Goal: Information Seeking & Learning: Learn about a topic

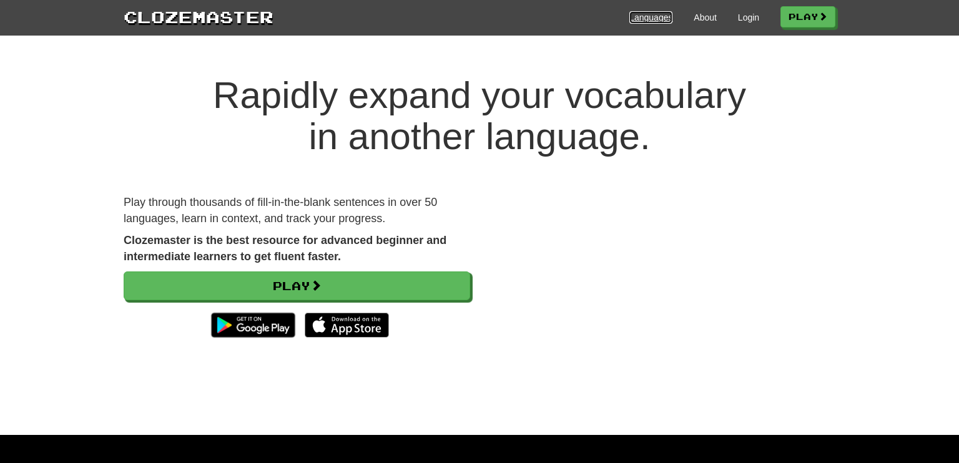
click at [647, 19] on link "Languages" at bounding box center [650, 17] width 43 height 12
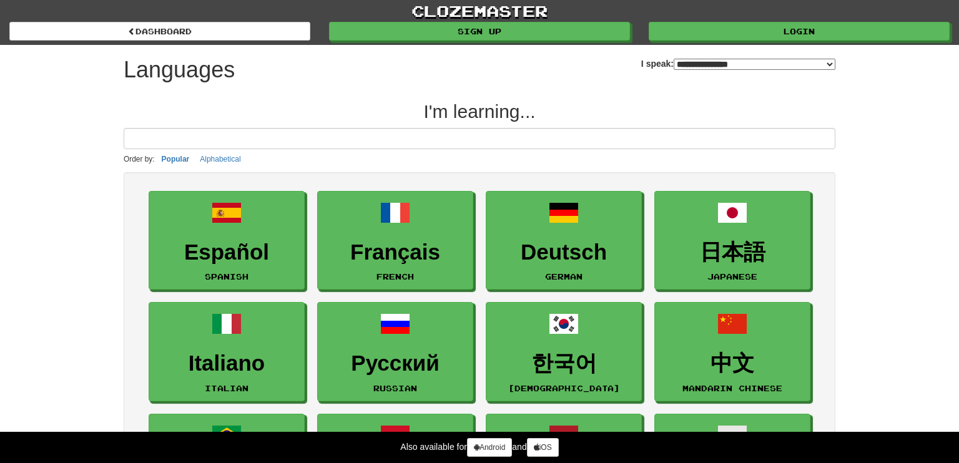
select select "*******"
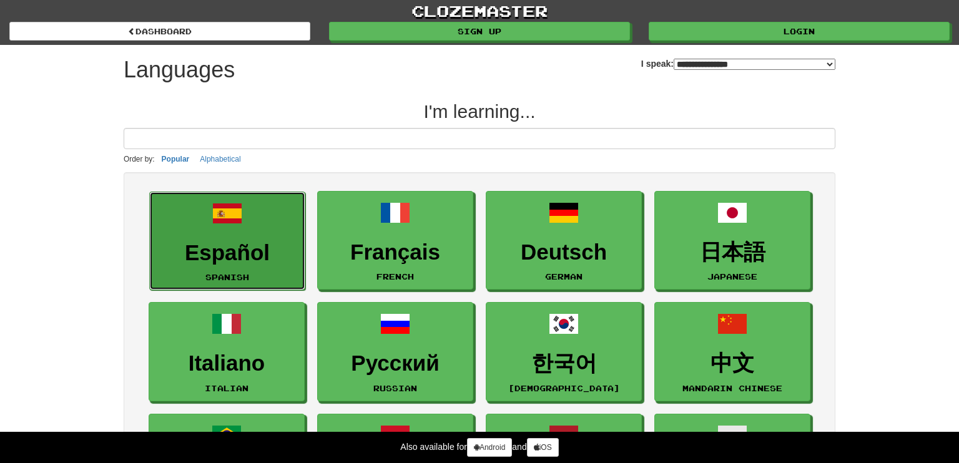
click at [247, 245] on h3 "Español" at bounding box center [227, 253] width 142 height 24
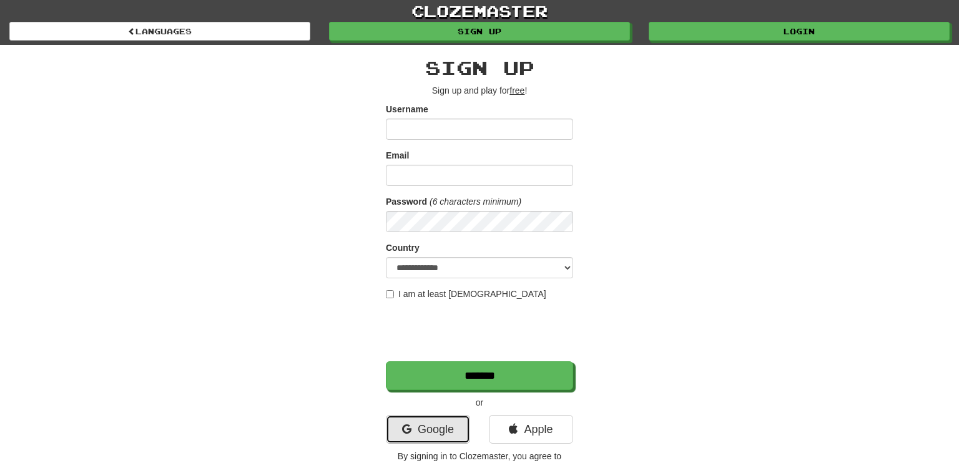
click at [420, 428] on link "Google" at bounding box center [428, 429] width 84 height 29
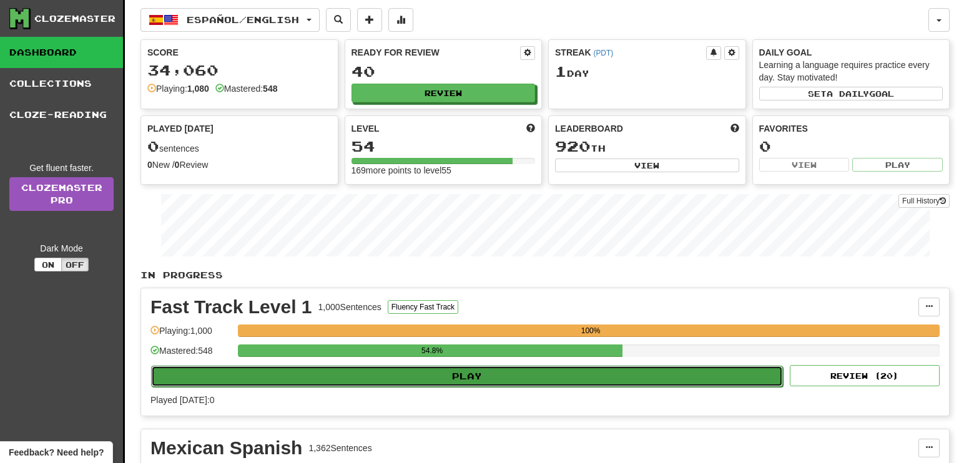
click at [455, 367] on button "Play" at bounding box center [467, 376] width 632 height 21
select select "**"
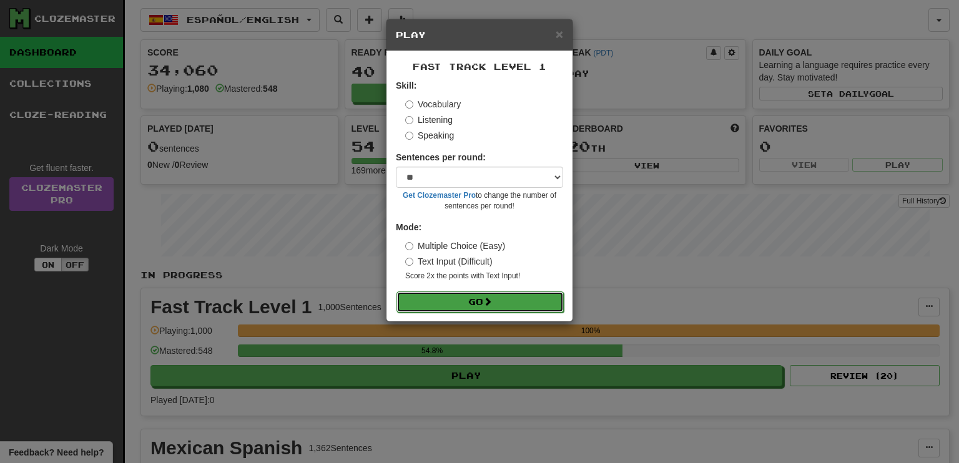
click at [474, 302] on button "Go" at bounding box center [480, 302] width 167 height 21
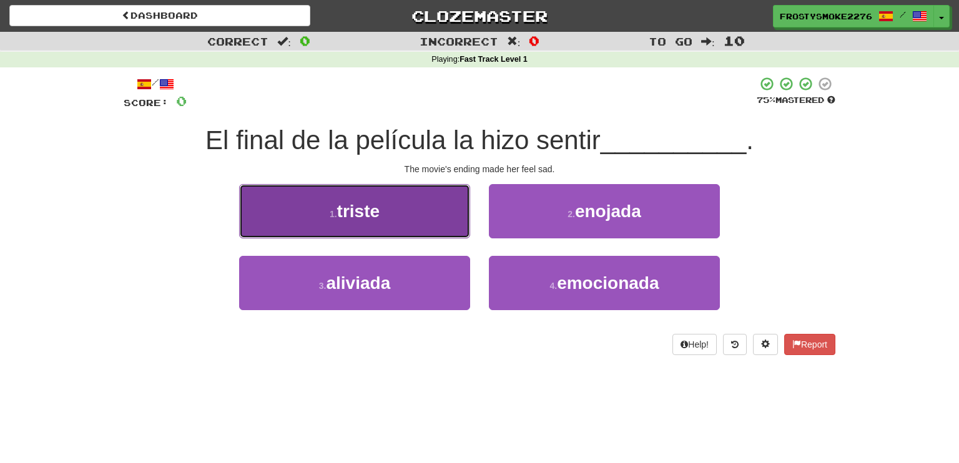
click at [383, 228] on button "1 . triste" at bounding box center [354, 211] width 231 height 54
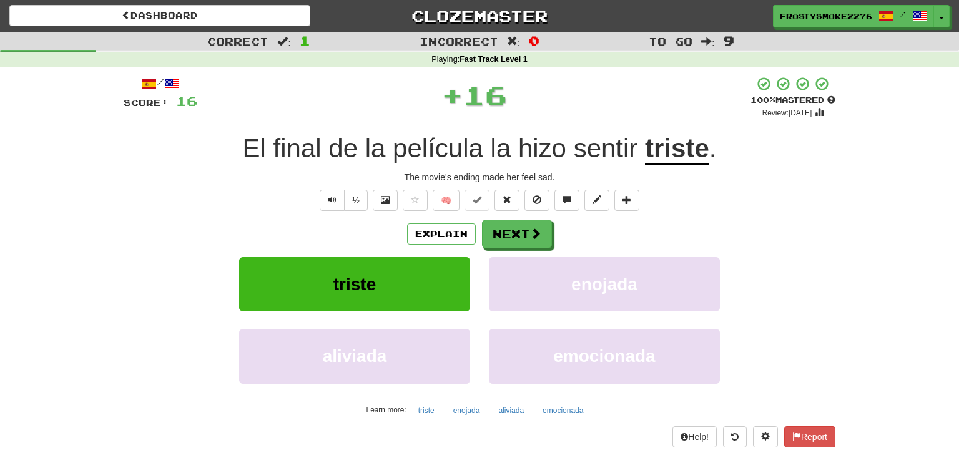
click at [383, 228] on div "Explain Next" at bounding box center [480, 234] width 712 height 29
click at [526, 235] on button "Next" at bounding box center [518, 234] width 70 height 29
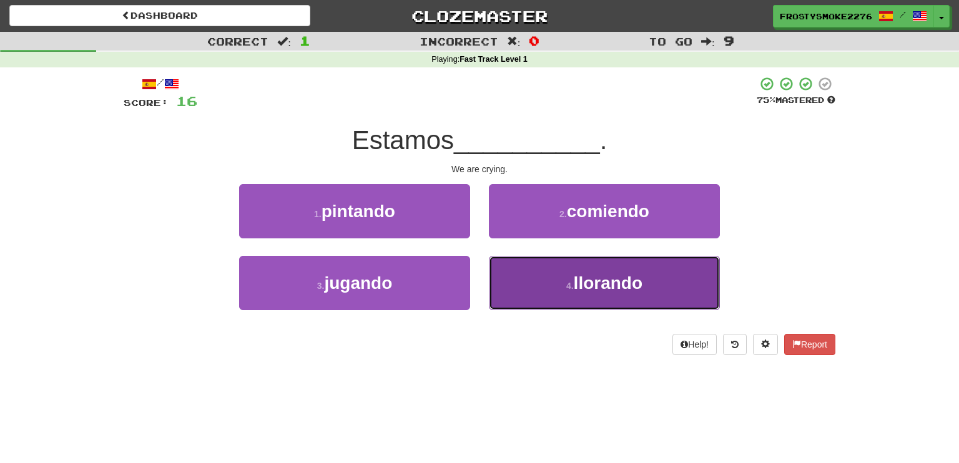
click at [586, 289] on span "llorando" at bounding box center [608, 283] width 69 height 19
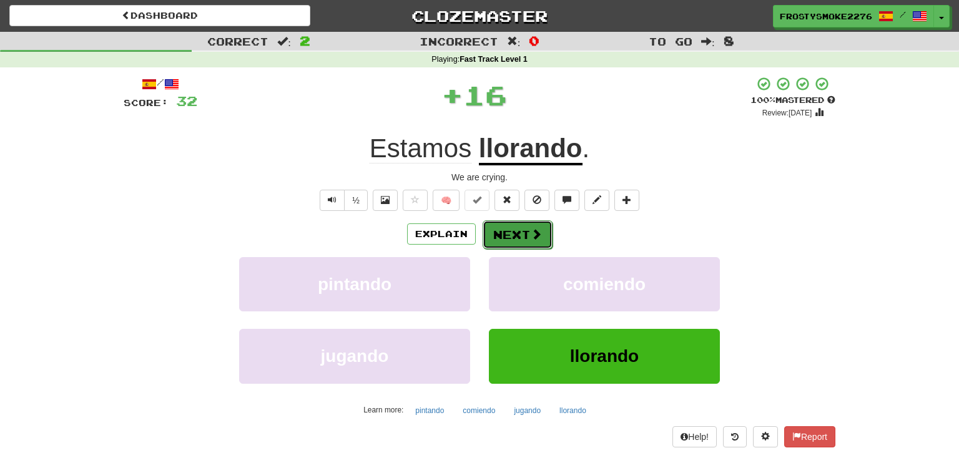
click at [525, 230] on button "Next" at bounding box center [518, 234] width 70 height 29
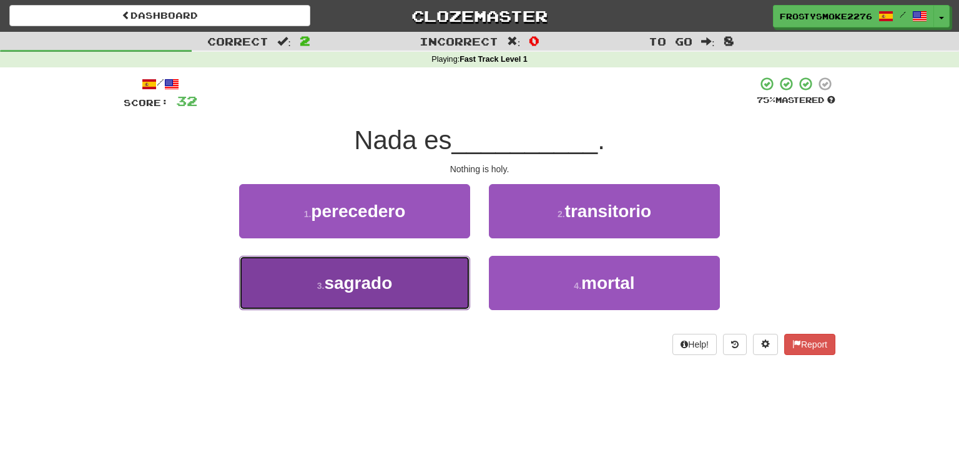
click at [443, 273] on button "3 . sagrado" at bounding box center [354, 283] width 231 height 54
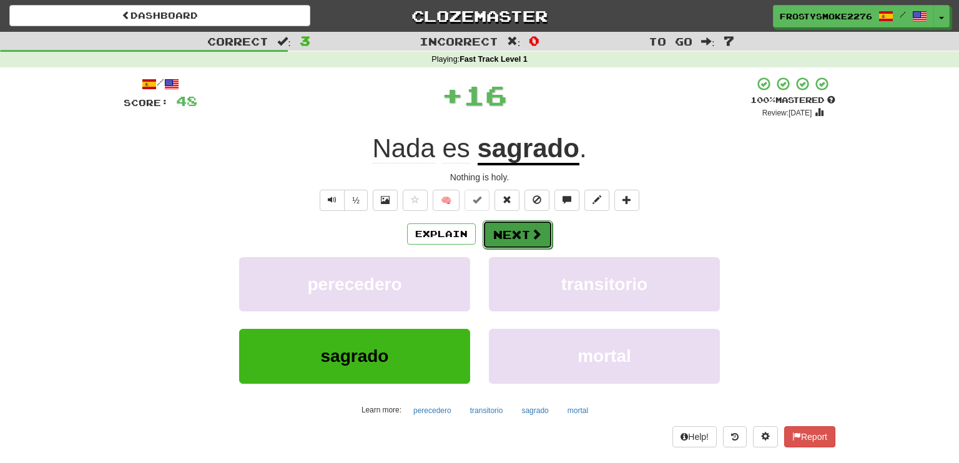
click at [496, 237] on button "Next" at bounding box center [518, 234] width 70 height 29
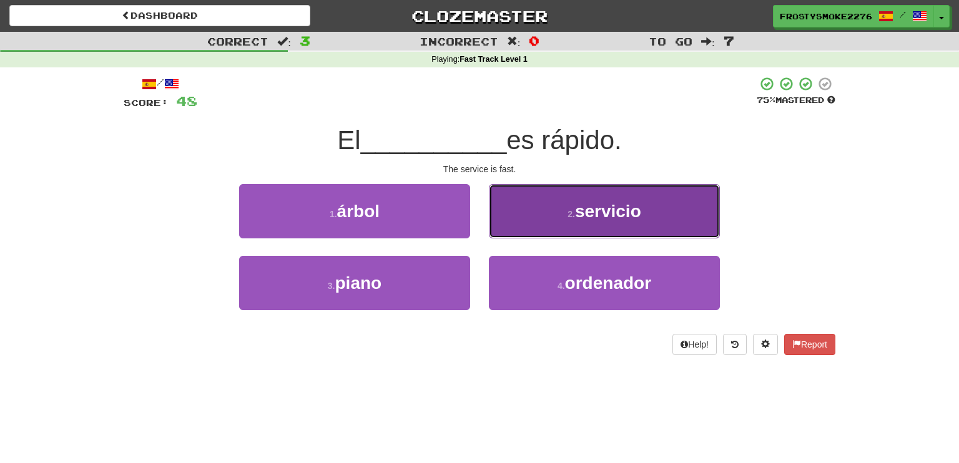
click at [602, 205] on span "servicio" at bounding box center [608, 211] width 66 height 19
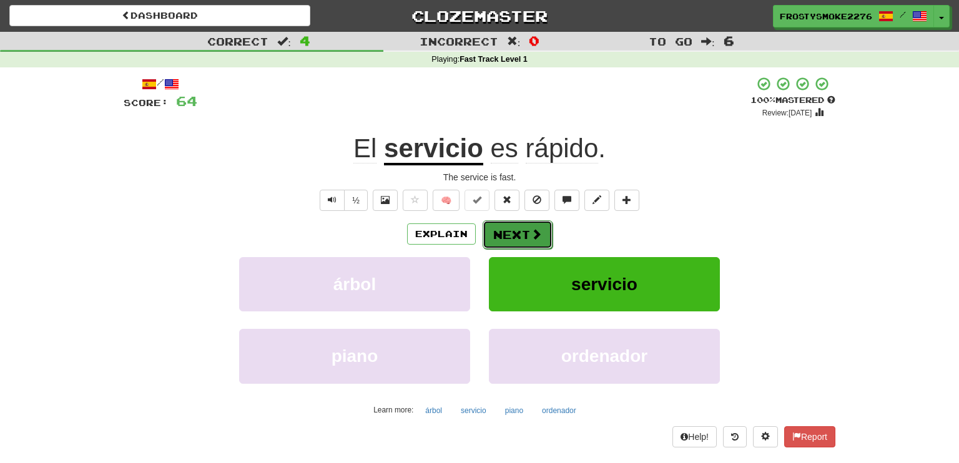
click at [503, 225] on button "Next" at bounding box center [518, 234] width 70 height 29
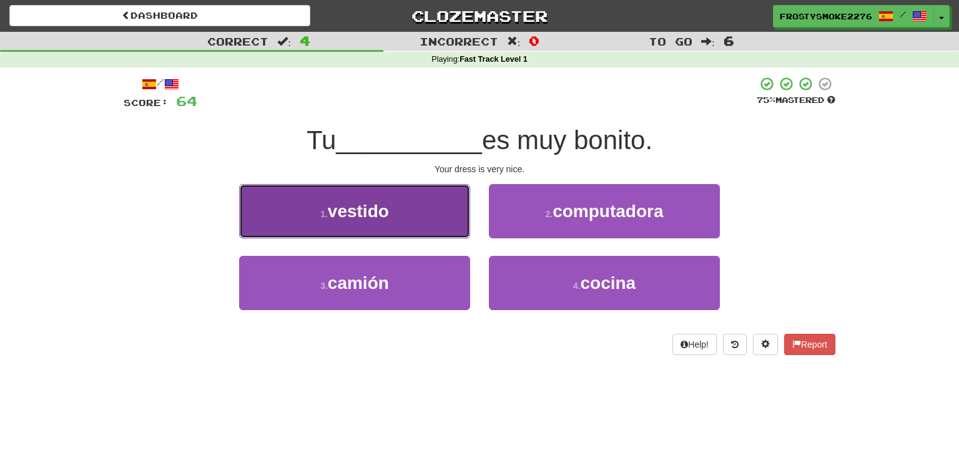
click at [437, 218] on button "1 . vestido" at bounding box center [354, 211] width 231 height 54
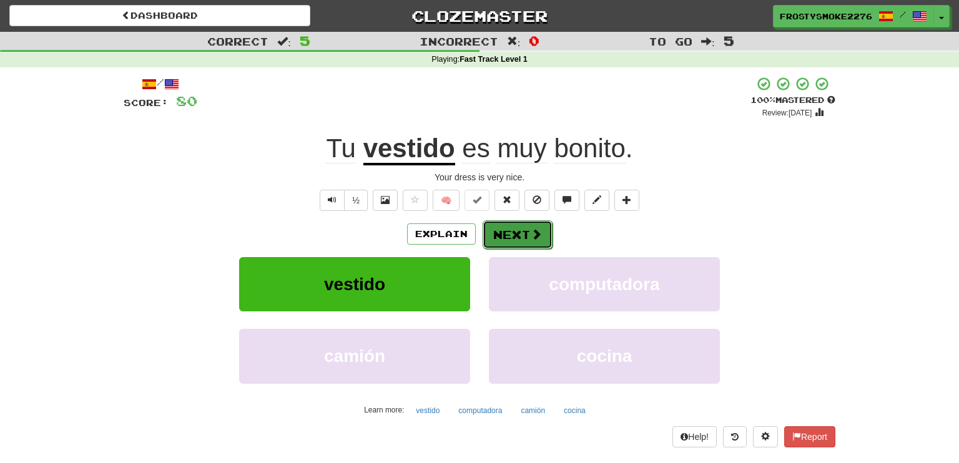
click at [511, 235] on button "Next" at bounding box center [518, 234] width 70 height 29
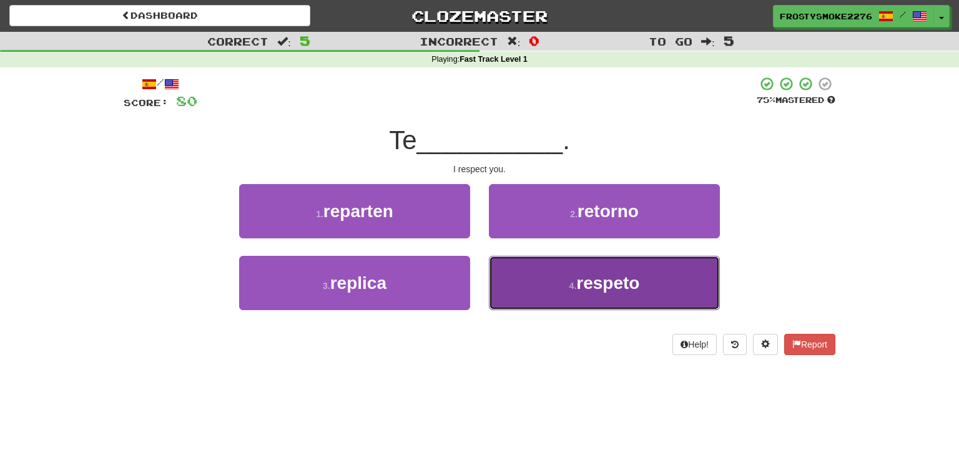
click at [604, 269] on button "4 . respeto" at bounding box center [604, 283] width 231 height 54
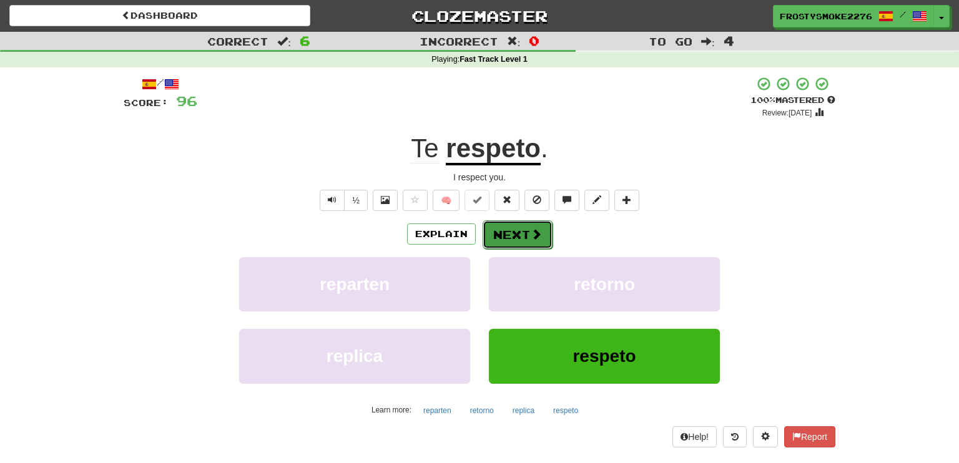
click at [525, 230] on button "Next" at bounding box center [518, 234] width 70 height 29
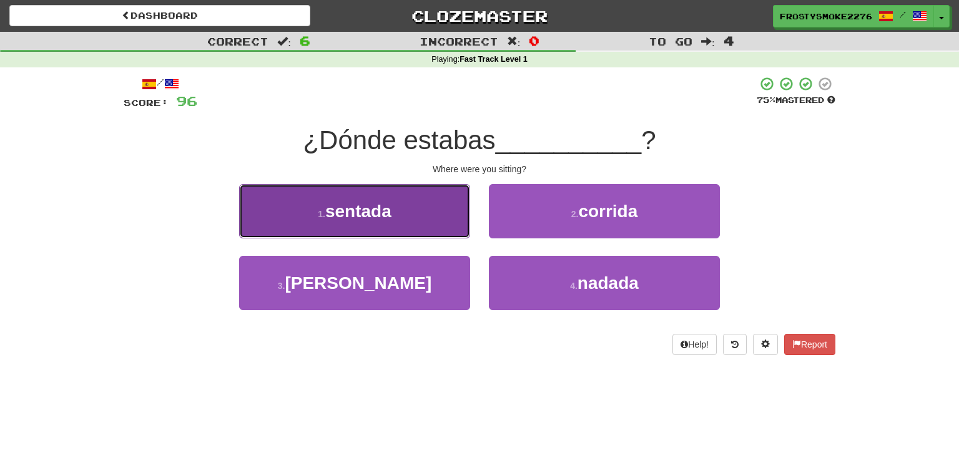
click at [410, 205] on button "1 . [GEOGRAPHIC_DATA]" at bounding box center [354, 211] width 231 height 54
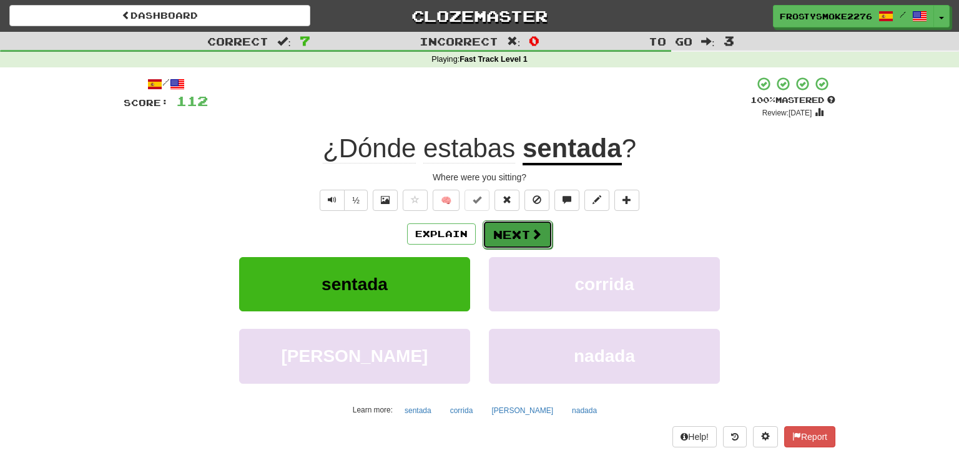
click at [523, 231] on button "Next" at bounding box center [518, 234] width 70 height 29
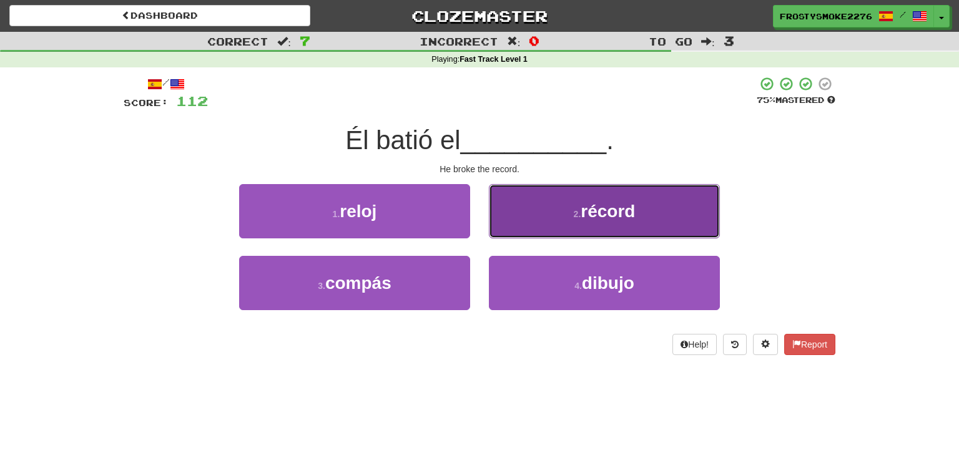
click at [609, 215] on span "récord" at bounding box center [608, 211] width 54 height 19
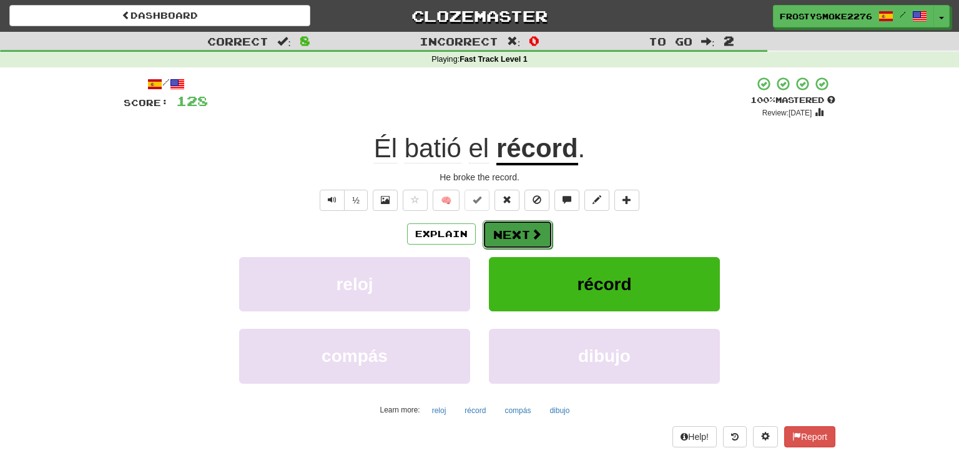
click at [531, 229] on span at bounding box center [536, 234] width 11 height 11
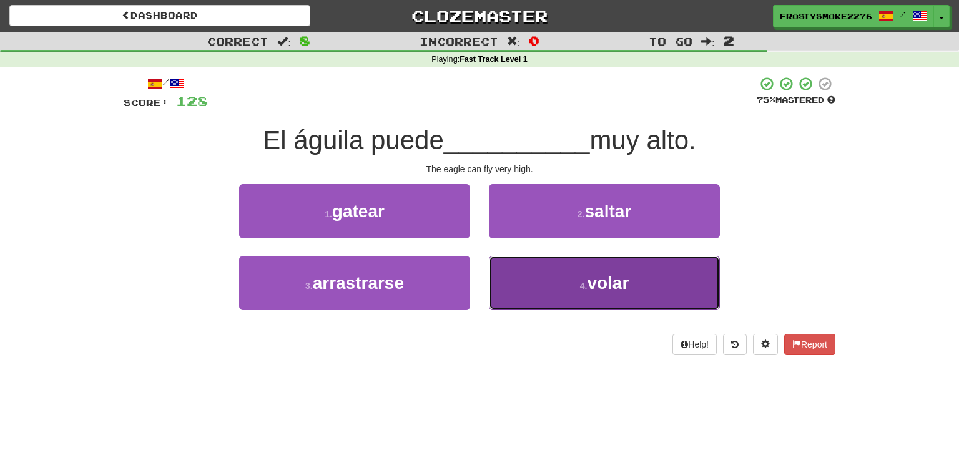
click at [584, 282] on small "4 ." at bounding box center [583, 286] width 7 height 10
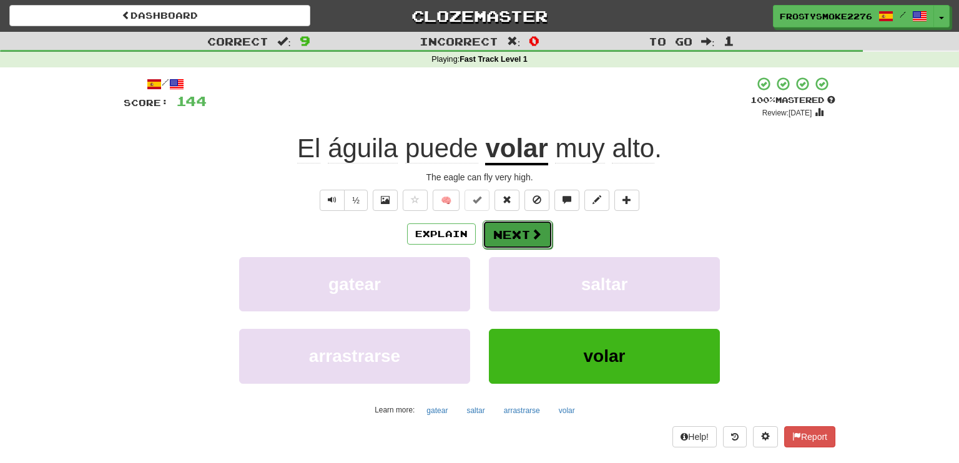
click at [525, 235] on button "Next" at bounding box center [518, 234] width 70 height 29
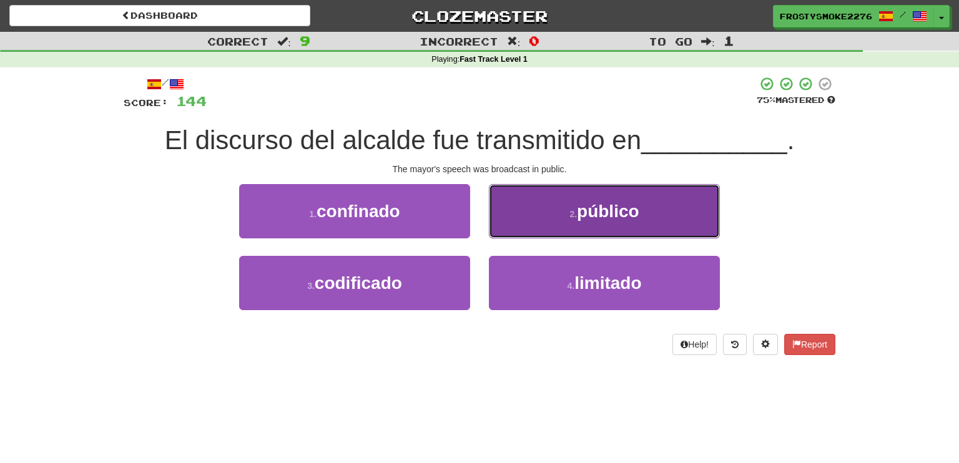
click at [581, 217] on span "público" at bounding box center [608, 211] width 62 height 19
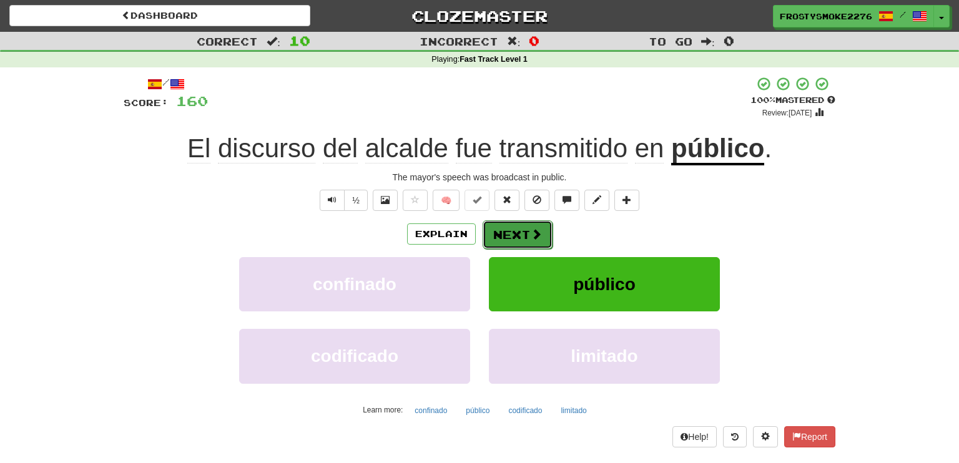
click at [535, 235] on span at bounding box center [536, 234] width 11 height 11
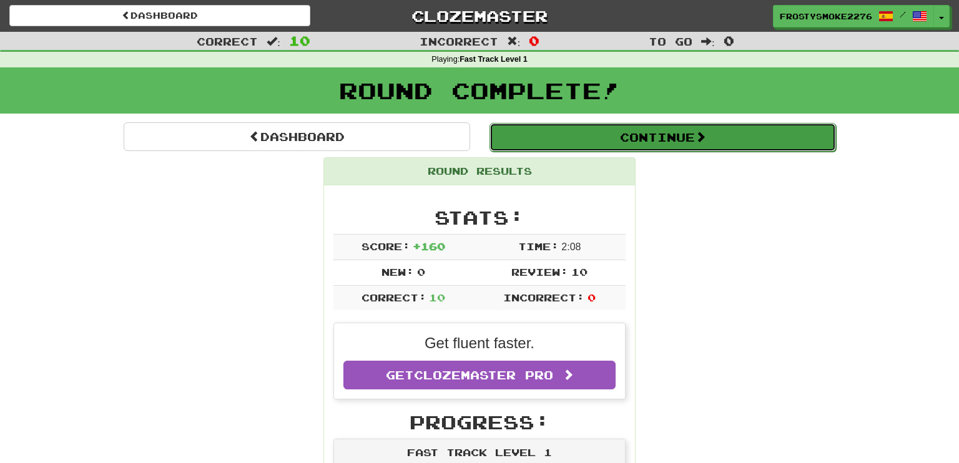
click at [680, 138] on button "Continue" at bounding box center [663, 137] width 347 height 29
